Goal: Task Accomplishment & Management: Use online tool/utility

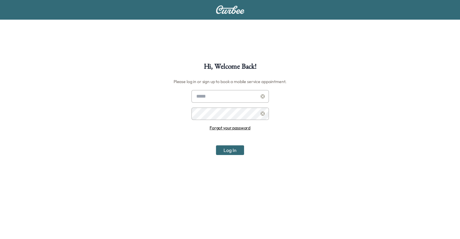
click at [207, 97] on input "text" at bounding box center [230, 96] width 77 height 13
type input "**********"
click at [223, 153] on button "Log In" at bounding box center [230, 151] width 28 height 10
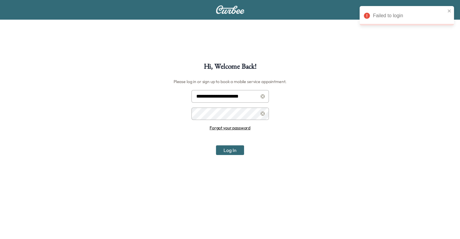
click at [230, 151] on button "Log In" at bounding box center [230, 151] width 28 height 10
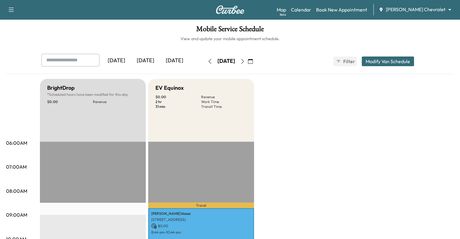
click at [245, 60] on icon "button" at bounding box center [242, 61] width 5 height 5
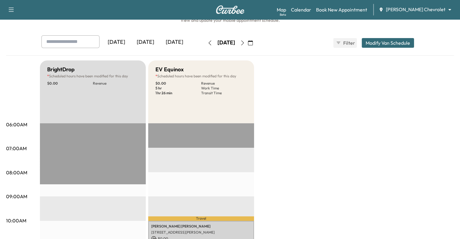
scroll to position [17, 0]
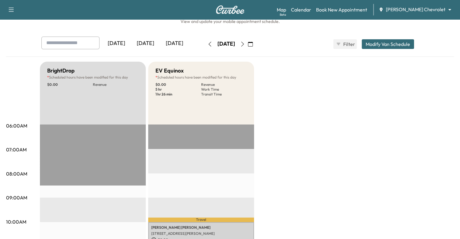
click at [245, 43] on icon "button" at bounding box center [242, 44] width 5 height 5
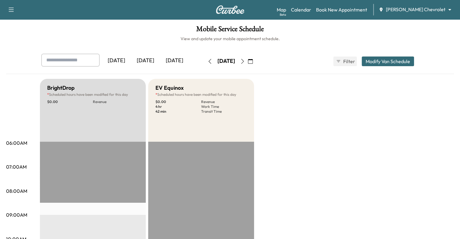
click at [245, 60] on icon "button" at bounding box center [242, 61] width 5 height 5
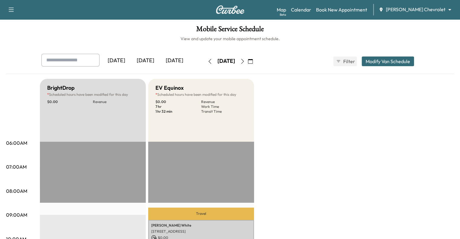
click at [245, 60] on icon "button" at bounding box center [242, 61] width 5 height 5
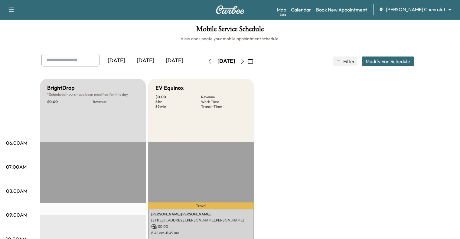
click at [208, 59] on icon "button" at bounding box center [210, 61] width 5 height 5
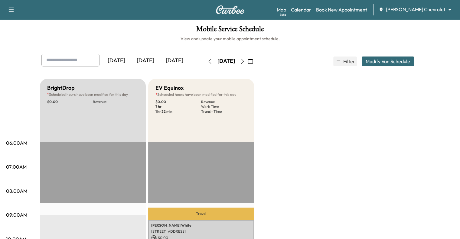
click at [205, 59] on button "button" at bounding box center [210, 62] width 10 height 10
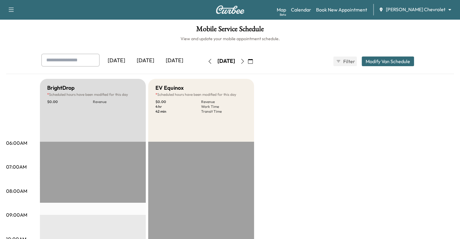
click at [208, 60] on icon "button" at bounding box center [210, 61] width 5 height 5
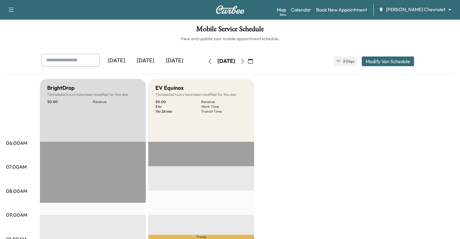
click at [208, 60] on icon "button" at bounding box center [210, 61] width 5 height 5
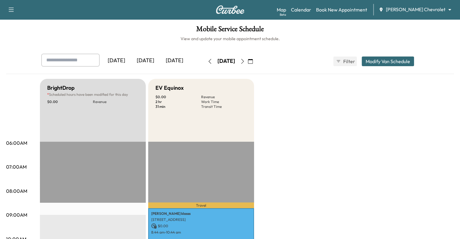
click at [208, 60] on icon "button" at bounding box center [210, 61] width 5 height 5
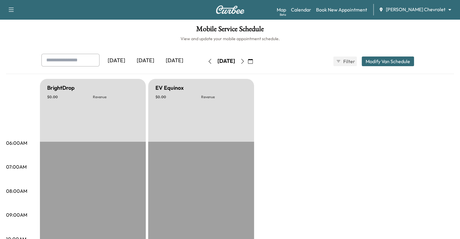
click at [208, 60] on icon "button" at bounding box center [210, 61] width 5 height 5
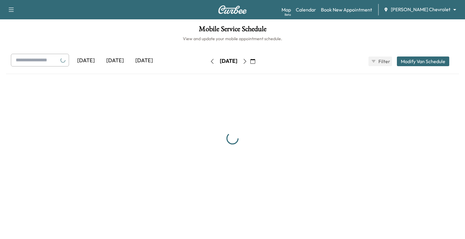
click at [210, 60] on icon "button" at bounding box center [212, 61] width 5 height 5
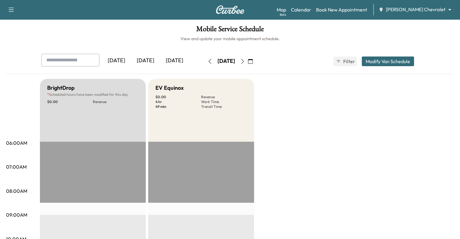
click at [208, 61] on icon "button" at bounding box center [210, 61] width 5 height 5
click at [208, 61] on icon "button" at bounding box center [209, 61] width 3 height 5
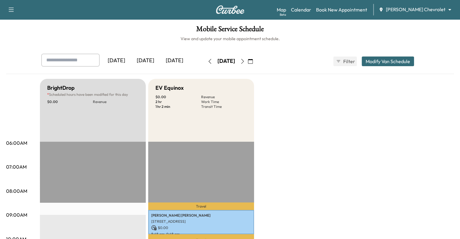
click at [208, 61] on icon "button" at bounding box center [210, 61] width 5 height 5
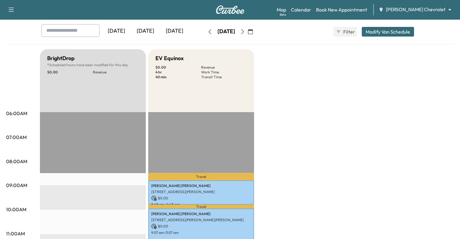
scroll to position [26, 0]
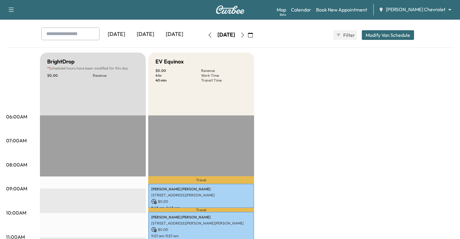
click at [205, 32] on button "button" at bounding box center [210, 35] width 10 height 10
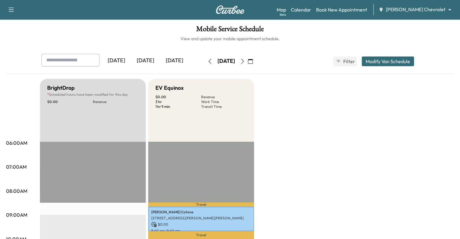
click at [245, 60] on icon "button" at bounding box center [242, 61] width 5 height 5
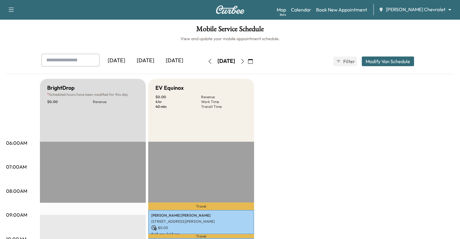
click at [245, 60] on icon "button" at bounding box center [242, 61] width 5 height 5
click at [248, 60] on button "button" at bounding box center [242, 62] width 10 height 10
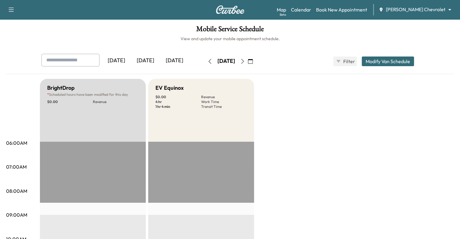
click at [245, 60] on icon "button" at bounding box center [242, 61] width 5 height 5
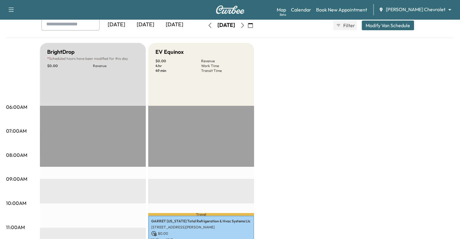
scroll to position [25, 0]
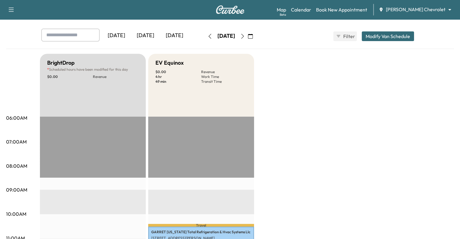
click at [208, 36] on icon "button" at bounding box center [210, 36] width 5 height 5
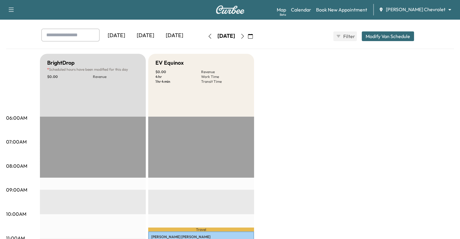
click at [245, 34] on icon "button" at bounding box center [242, 36] width 5 height 5
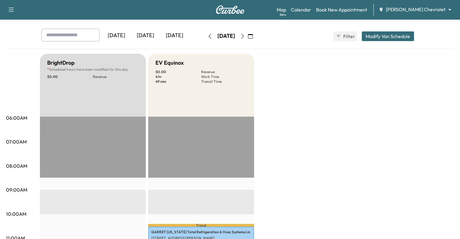
click at [256, 34] on button "button" at bounding box center [250, 36] width 10 height 10
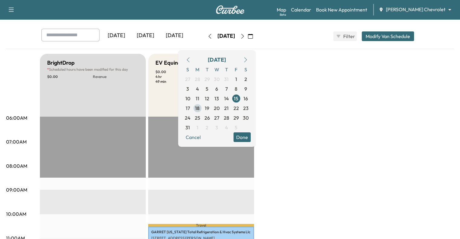
click at [200, 108] on span "18" at bounding box center [197, 108] width 5 height 7
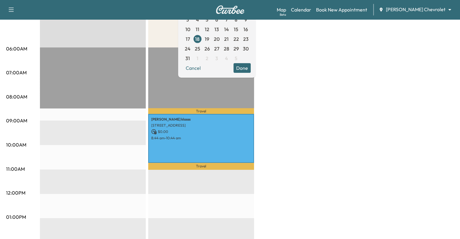
scroll to position [96, 0]
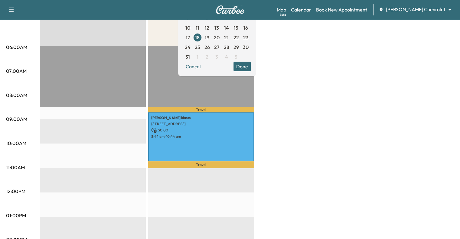
click at [334, 104] on div "BrightDrop * Scheduled hours have been modified for this day $ 0.00 Revenue EST…" at bounding box center [247, 210] width 414 height 454
click at [251, 65] on button "Done" at bounding box center [242, 67] width 17 height 10
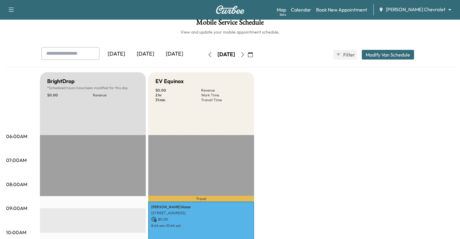
scroll to position [5, 0]
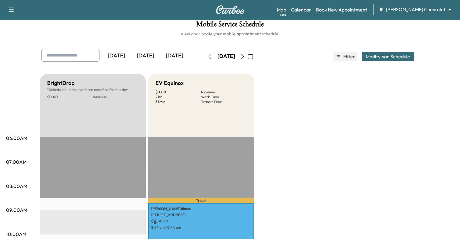
click at [245, 54] on icon "button" at bounding box center [242, 56] width 5 height 5
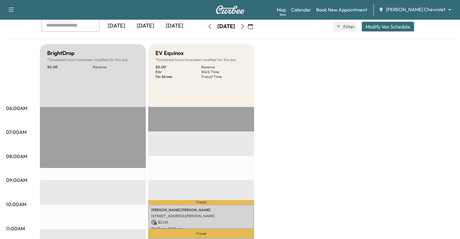
scroll to position [36, 0]
